Goal: Task Accomplishment & Management: Use online tool/utility

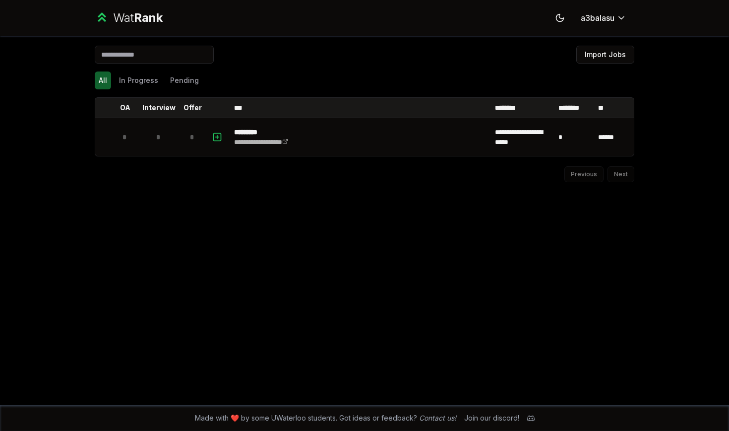
click at [378, 41] on div "**********" at bounding box center [365, 220] width 572 height 369
click at [378, 49] on button "Import Jobs" at bounding box center [606, 55] width 58 height 18
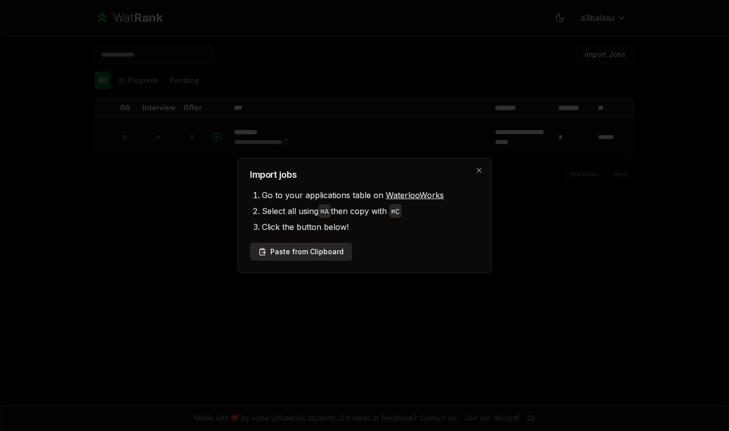
click at [316, 253] on button "Paste from Clipboard" at bounding box center [301, 252] width 102 height 18
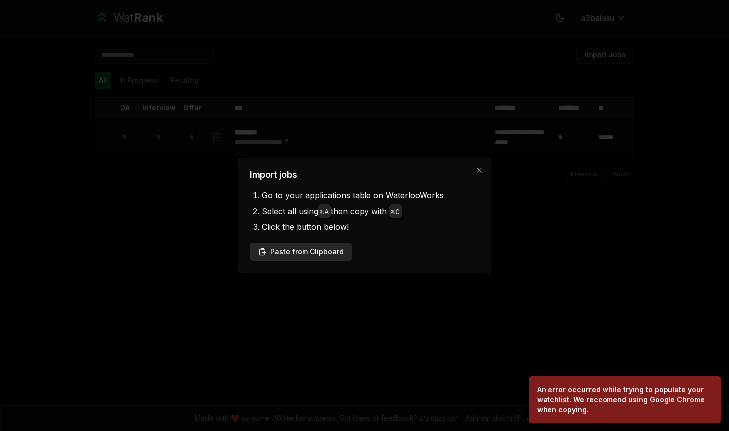
click at [312, 251] on button "Paste from Clipboard" at bounding box center [301, 252] width 102 height 18
click at [378, 339] on div at bounding box center [364, 215] width 729 height 431
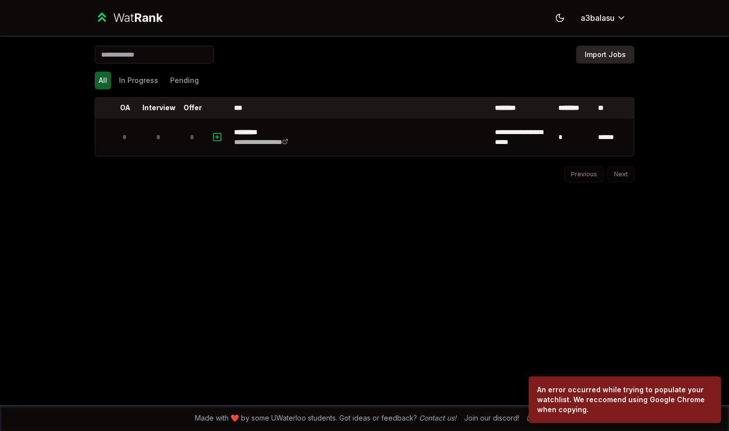
click at [378, 55] on button "Import Jobs" at bounding box center [606, 55] width 58 height 18
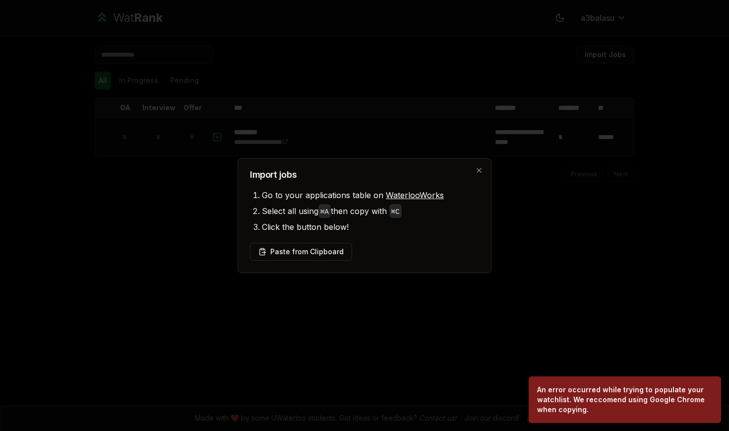
click at [333, 241] on div "Import jobs Go to your applications table on WaterlooWorks Select all using ⌘ A…" at bounding box center [365, 215] width 254 height 115
click at [333, 249] on button "Paste from Clipboard" at bounding box center [301, 252] width 102 height 18
click at [378, 341] on div at bounding box center [364, 215] width 729 height 431
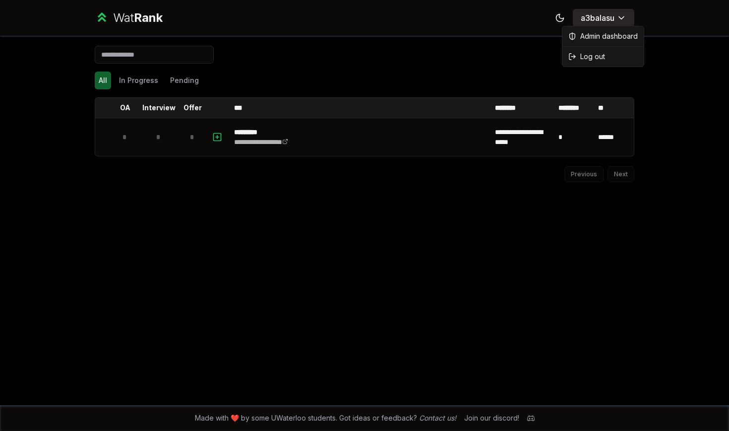
click at [378, 21] on html "**********" at bounding box center [364, 215] width 729 height 431
click at [378, 66] on div "Admin dashboard Log out" at bounding box center [603, 46] width 82 height 41
click at [378, 53] on span "Log out" at bounding box center [593, 57] width 25 height 10
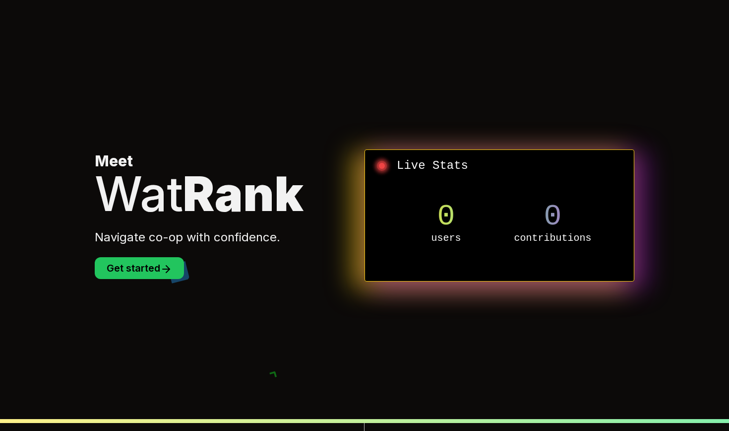
click at [160, 290] on section "Meet Wat Rank Navigate co-op with confidence. Get started Live Stats 0 users 0 …" at bounding box center [365, 215] width 572 height 431
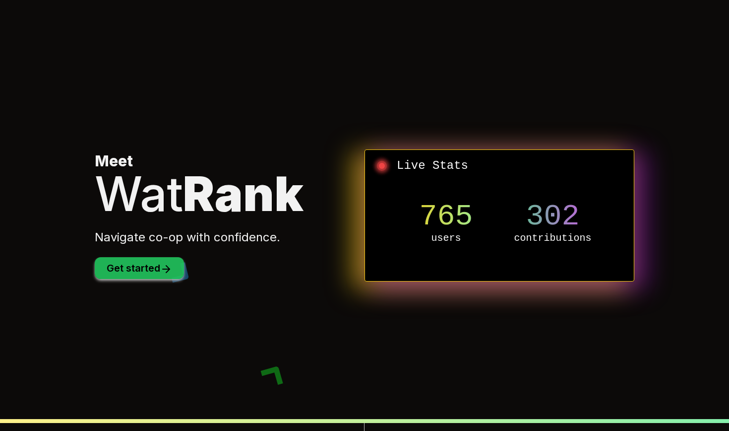
click at [160, 272] on button "Get started" at bounding box center [139, 268] width 89 height 22
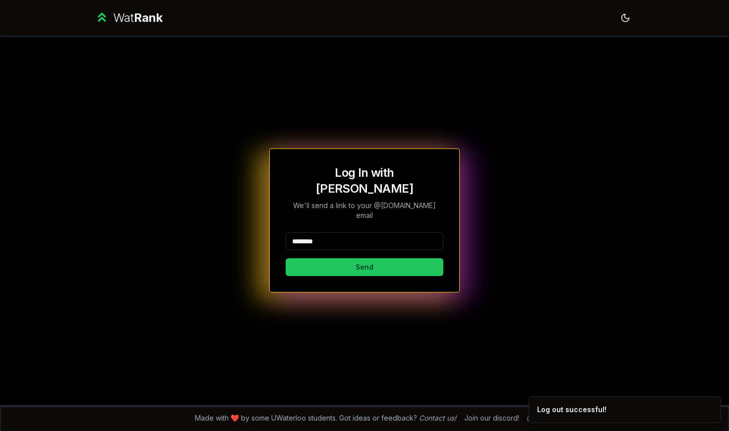
type input "********"
click at [364, 258] on button "Send" at bounding box center [365, 267] width 158 height 18
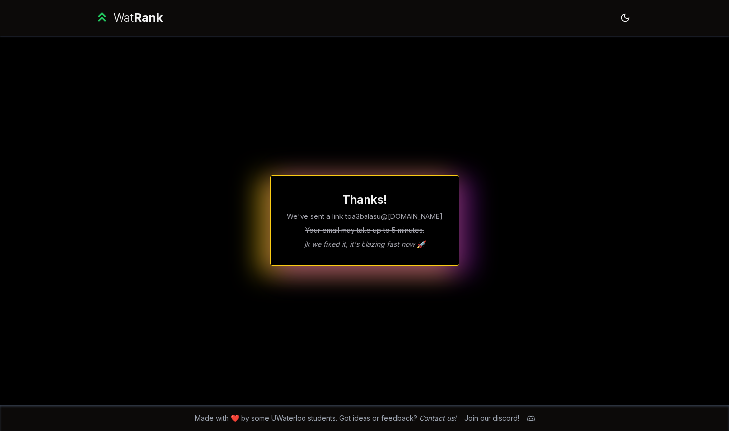
click at [149, 24] on span "Rank" at bounding box center [148, 17] width 29 height 14
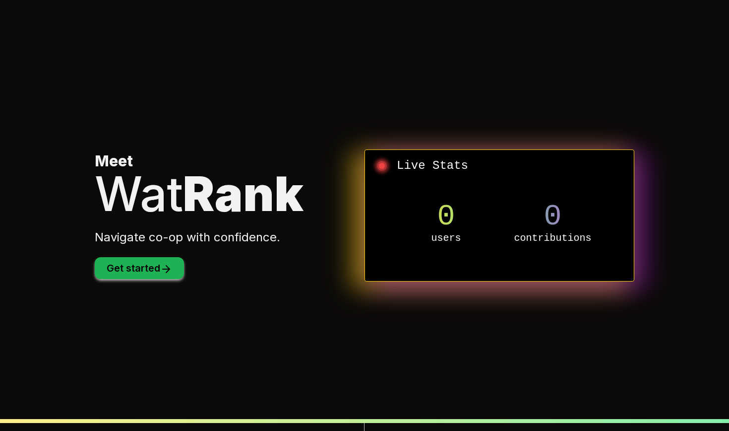
click at [146, 272] on button "Get started" at bounding box center [139, 268] width 89 height 22
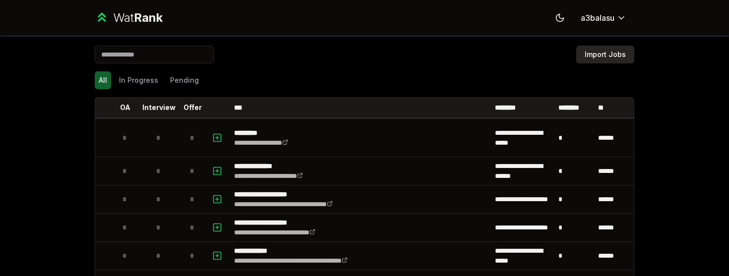
click at [602, 47] on button "Import Jobs" at bounding box center [606, 55] width 58 height 18
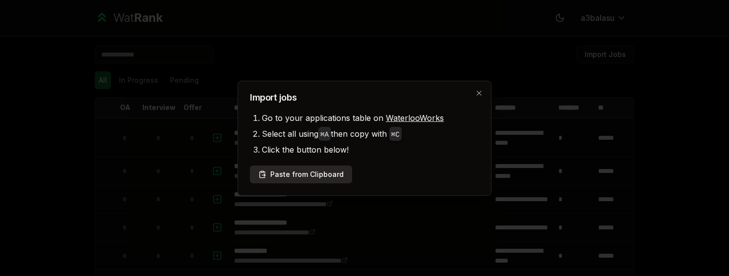
click at [305, 178] on button "Paste from Clipboard" at bounding box center [301, 175] width 102 height 18
